Goal: Check status: Check status

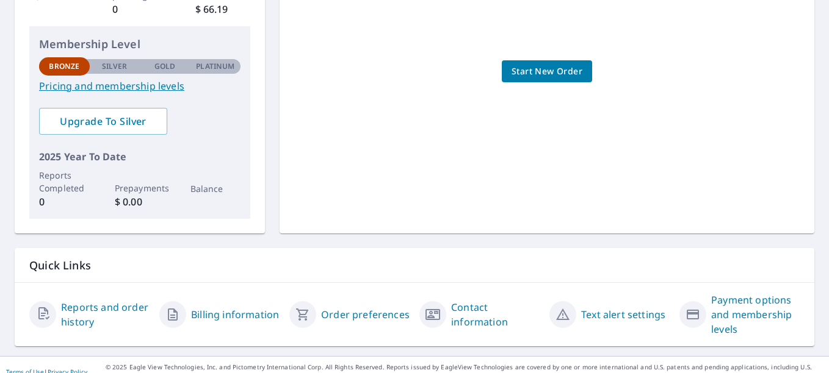
scroll to position [284, 0]
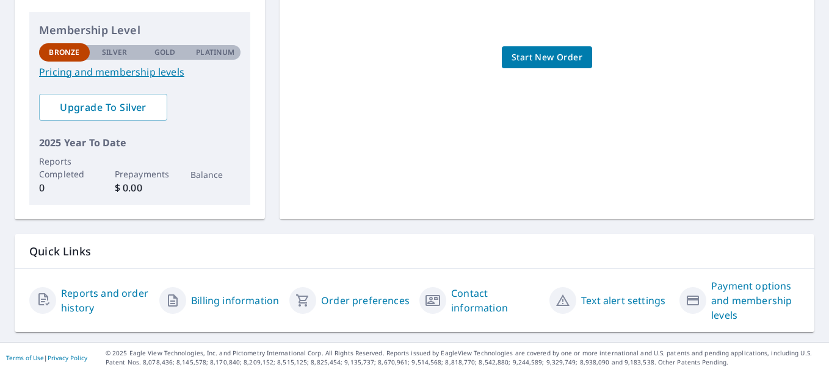
click at [85, 293] on link "Reports and order history" at bounding box center [105, 300] width 88 height 29
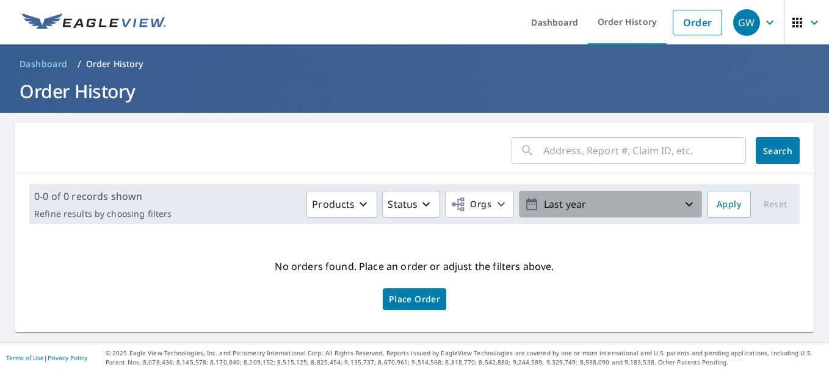
click at [682, 203] on icon "button" at bounding box center [689, 204] width 15 height 15
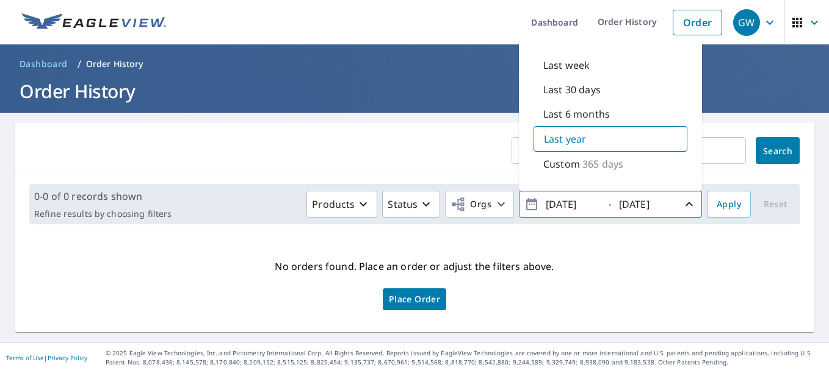
click at [451, 146] on form "​ Search" at bounding box center [414, 150] width 770 height 27
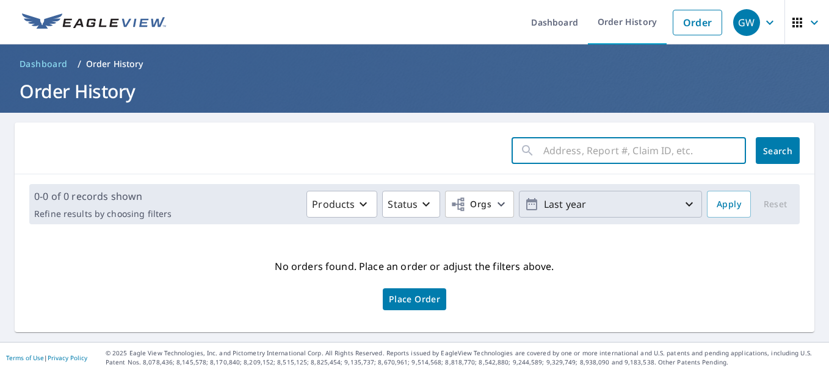
click at [543, 152] on input "text" at bounding box center [644, 151] width 203 height 34
type input "[STREET_ADDRESS][PERSON_NAME]"
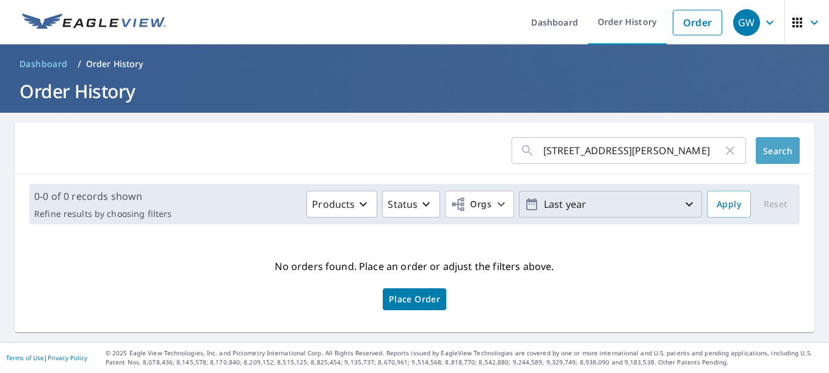
click at [768, 154] on span "Search" at bounding box center [777, 151] width 24 height 12
